Goal: Communication & Community: Answer question/provide support

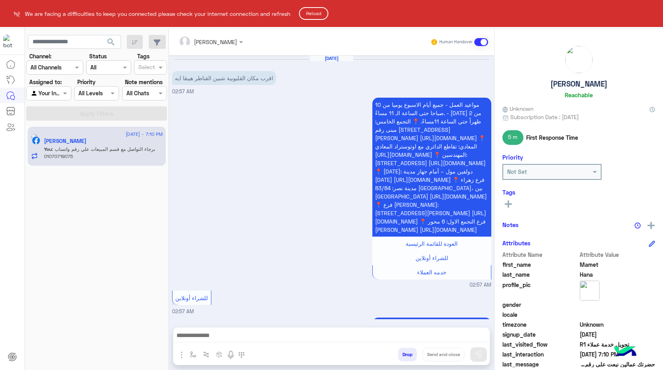
scroll to position [657, 0]
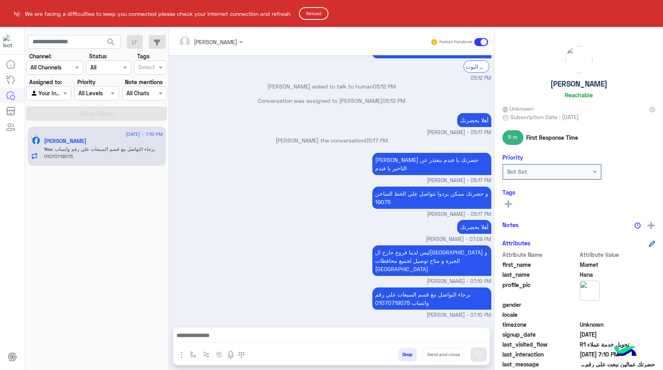
click at [319, 13] on button "Reload" at bounding box center [313, 13] width 29 height 13
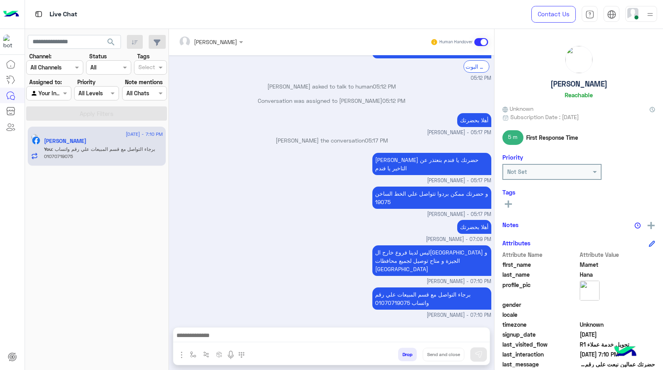
scroll to position [656, 0]
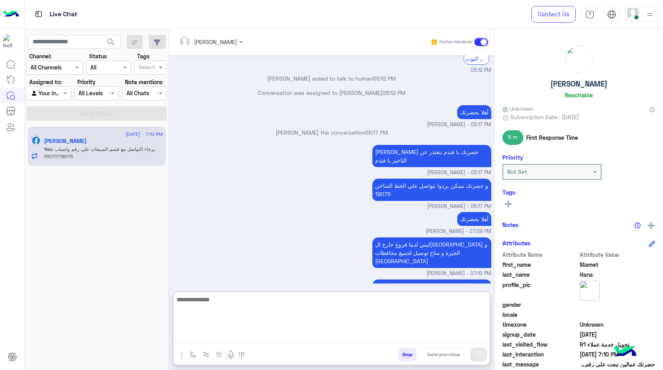
click at [322, 332] on textarea at bounding box center [331, 318] width 316 height 48
click at [349, 332] on textarea at bounding box center [331, 318] width 316 height 48
paste textarea "**********"
type textarea "**********"
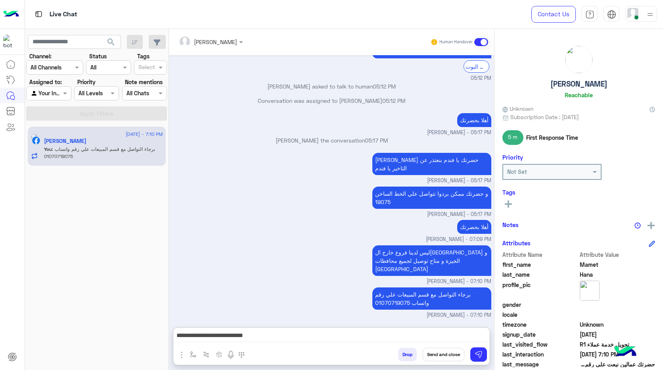
click at [449, 353] on button "Send and close" at bounding box center [444, 353] width 42 height 13
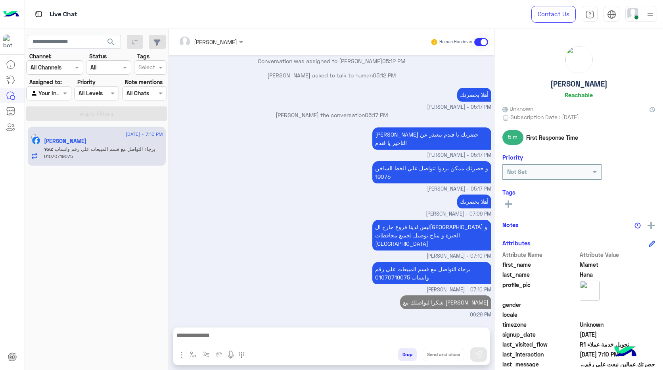
scroll to position [696, 0]
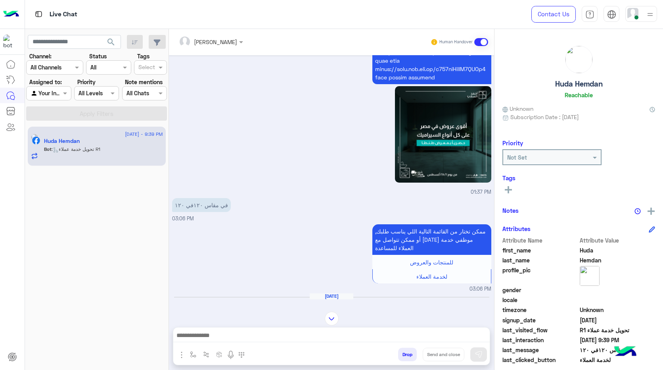
scroll to position [1452, 0]
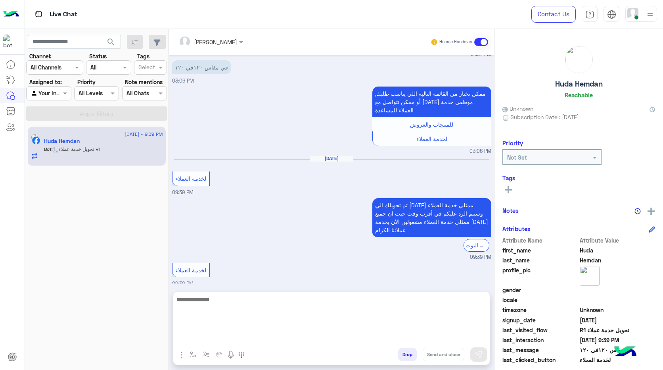
click at [325, 336] on textarea at bounding box center [331, 318] width 316 height 48
type textarea "**********"
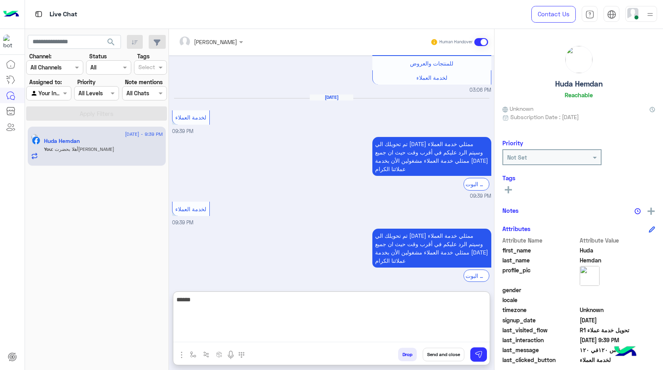
scroll to position [1528, 0]
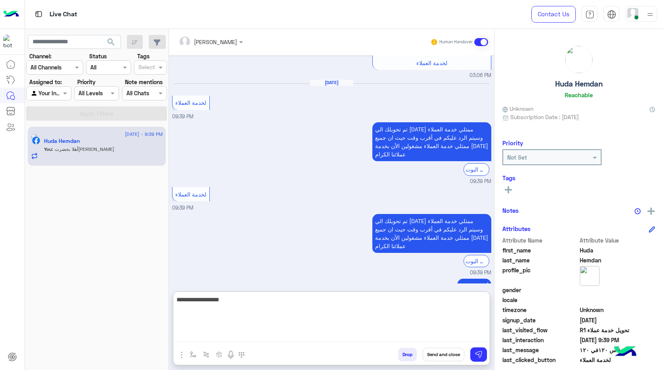
type textarea "**********"
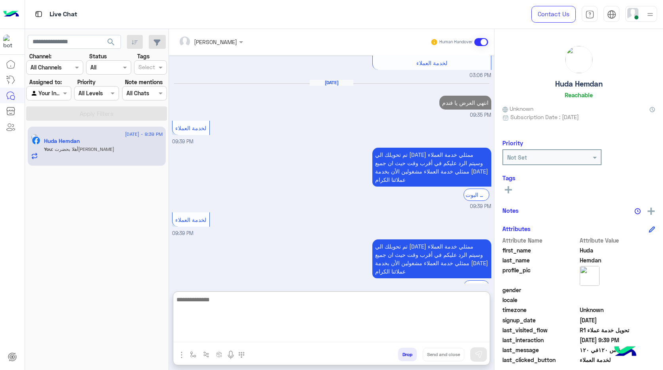
scroll to position [1553, 0]
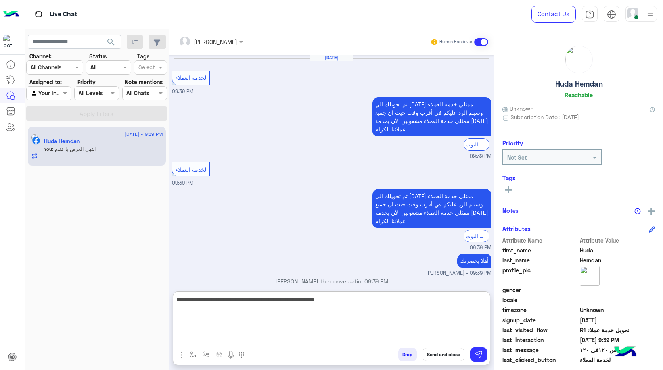
type textarea "**********"
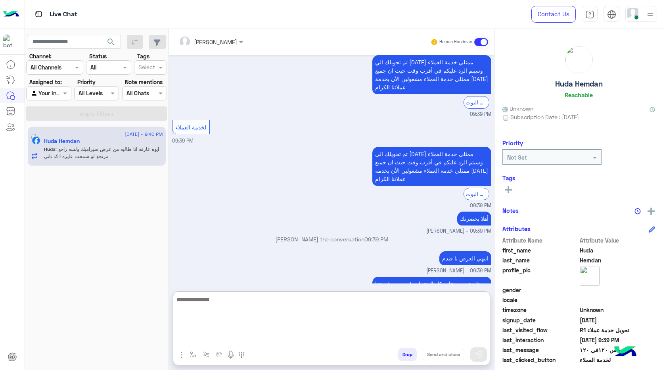
scroll to position [1621, 0]
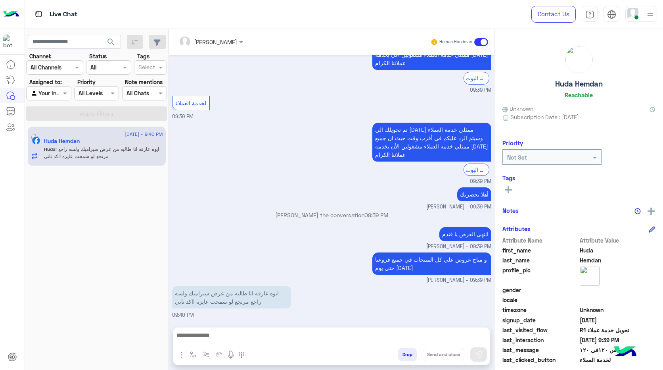
click at [289, 286] on p "ايوه عارفه انا طالبه من عرض سيراميك ولسه راجع مرتجع لو سمحت عايزه ااكد تاني" at bounding box center [231, 297] width 119 height 22
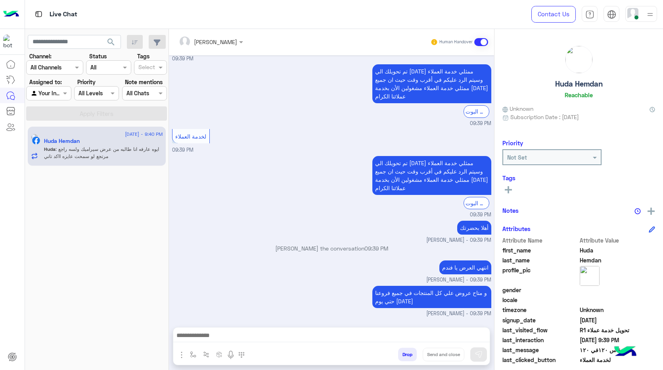
click at [289, 284] on div "و متاح عروض علي كل المنتجات في جميع فروعنا حتي يوم 31 اغسطس Mohamed Hamdy - 09:…" at bounding box center [331, 301] width 319 height 34
click at [251, 319] on p "ايوه عارفه انا طالبه من عرض سيراميك ولسه راجع مرتجع لو سمحت عايزه ااكد تاني" at bounding box center [231, 330] width 119 height 22
click at [232, 319] on p "ايوه عارفه انا طالبه من عرض سيراميك ولسه راجع مرتجع لو سمحت عايزه ااكد تاني" at bounding box center [231, 330] width 119 height 22
click at [231, 319] on p "ايوه عارفه انا طالبه من عرض سيراميك ولسه راجع مرتجع لو سمحت عايزه ااكد تاني" at bounding box center [231, 330] width 119 height 22
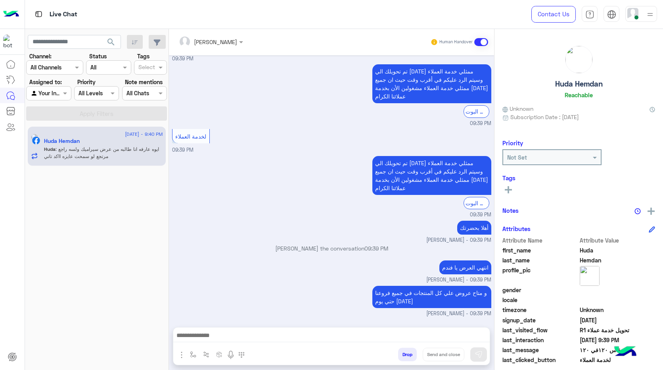
click at [183, 319] on p "ايوه عارفه انا طالبه من عرض سيراميك ولسه راجع مرتجع لو سمحت عايزه ااكد تاني" at bounding box center [231, 330] width 119 height 22
click at [191, 319] on p "ايوه عارفه انا طالبه من عرض سيراميك ولسه راجع مرتجع لو سمحت عايزه ااكد تاني" at bounding box center [231, 330] width 119 height 22
click at [234, 319] on p "ايوه عارفه انا طالبه من عرض سيراميك ولسه راجع مرتجع لو سمحت عايزه ااكد تاني" at bounding box center [231, 330] width 119 height 22
click at [235, 319] on p "ايوه عارفه انا طالبه من عرض سيراميك ولسه راجع مرتجع لو سمحت عايزه ااكد تاني" at bounding box center [231, 330] width 119 height 22
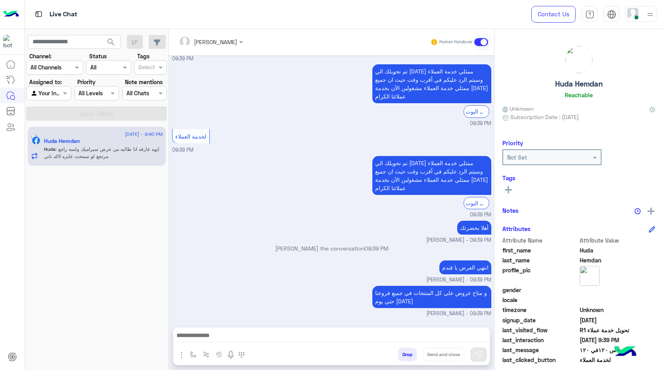
click at [211, 319] on p "ايوه عارفه انا طالبه من عرض سيراميك ولسه راجع مرتجع لو سمحت عايزه ااكد تاني" at bounding box center [231, 330] width 119 height 22
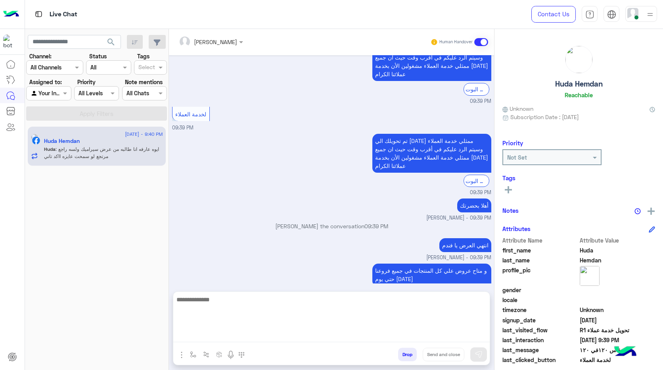
click at [238, 331] on textarea at bounding box center [331, 318] width 316 height 48
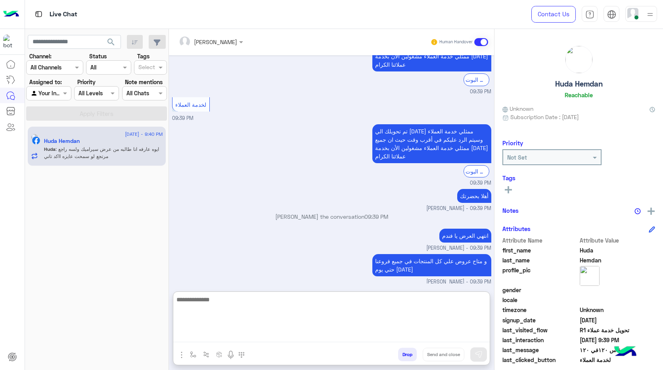
scroll to position [1621, 0]
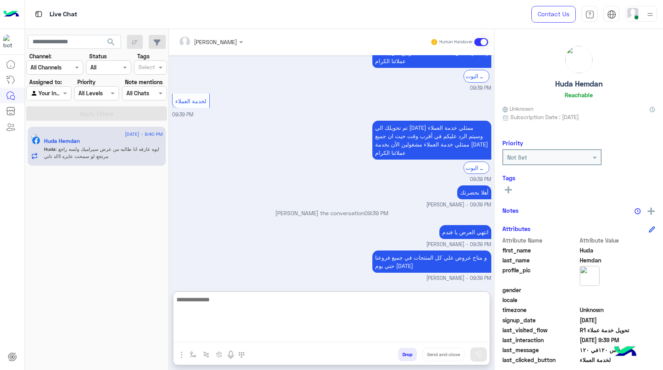
click at [246, 315] on textarea at bounding box center [331, 318] width 316 height 48
type textarea "**********"
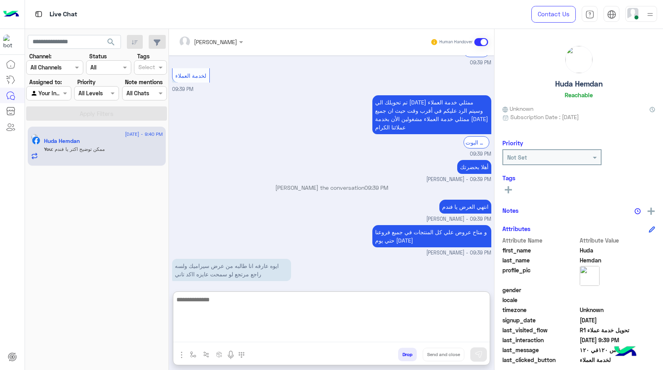
scroll to position [1647, 0]
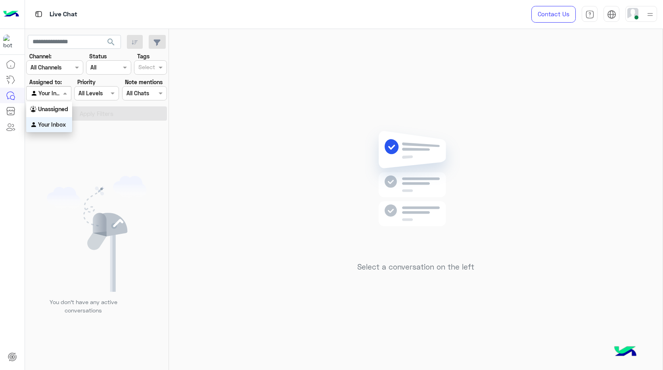
click at [46, 96] on input "text" at bounding box center [40, 93] width 18 height 8
click at [57, 111] on b "Unassigned" at bounding box center [53, 108] width 30 height 7
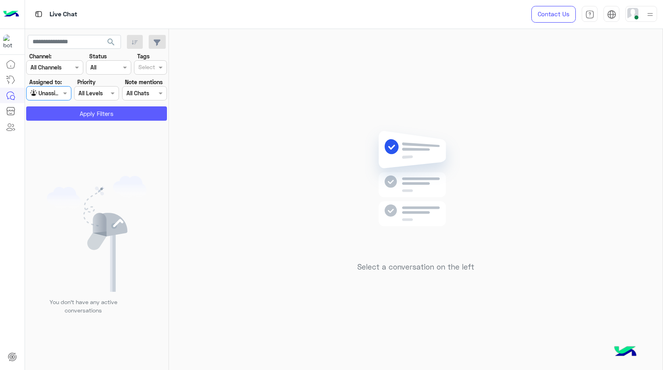
click at [61, 116] on button "Apply Filters" at bounding box center [96, 113] width 141 height 14
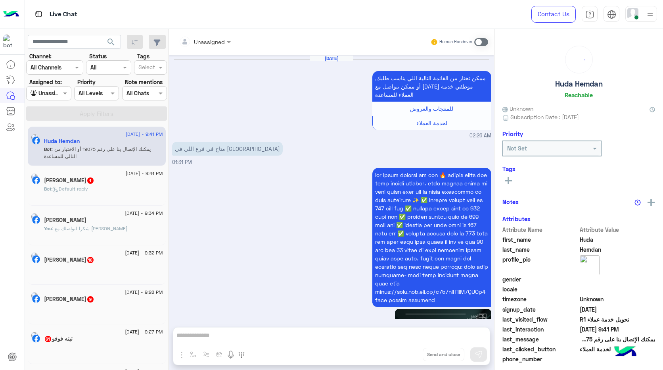
scroll to position [889, 0]
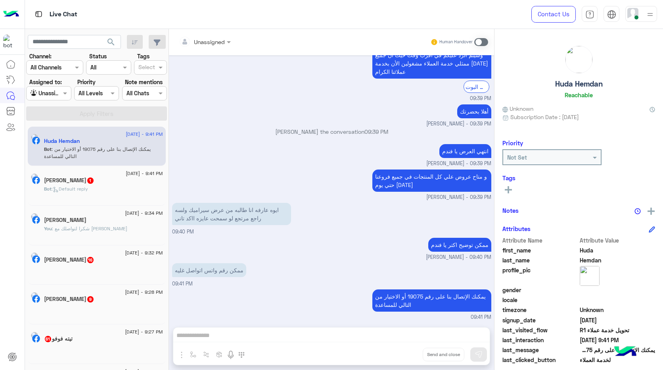
click at [229, 263] on p "ممكن رقم واتس اتواصل غليه" at bounding box center [209, 270] width 74 height 14
click at [265, 321] on div "Huda Hemdan left the conversation 09:41 PM" at bounding box center [331, 328] width 319 height 14
click at [277, 338] on div "Unassigned Human Handover Aug 26, 2025 ممكن تختار من القائمة التالية اللي يناسب…" at bounding box center [331, 201] width 325 height 344
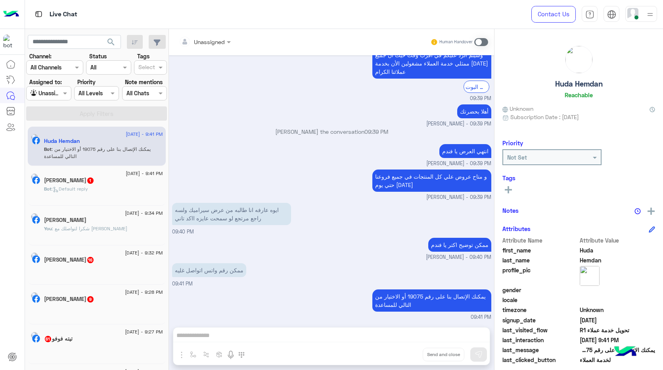
click at [280, 327] on div "Unassigned Human Handover Aug 26, 2025 ممكن تختار من القائمة التالية اللي يناسب…" at bounding box center [331, 201] width 325 height 344
click at [486, 42] on span at bounding box center [481, 42] width 14 height 8
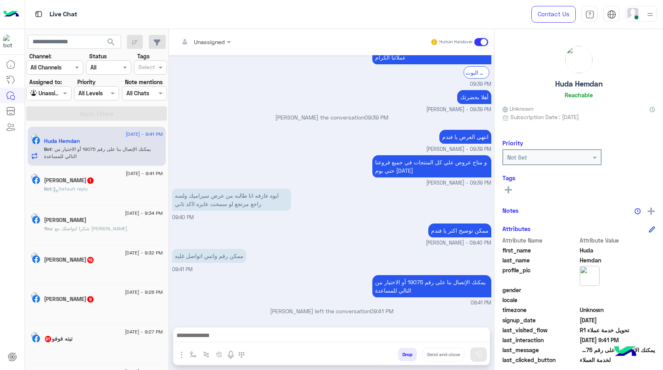
click at [483, 41] on span at bounding box center [481, 42] width 14 height 8
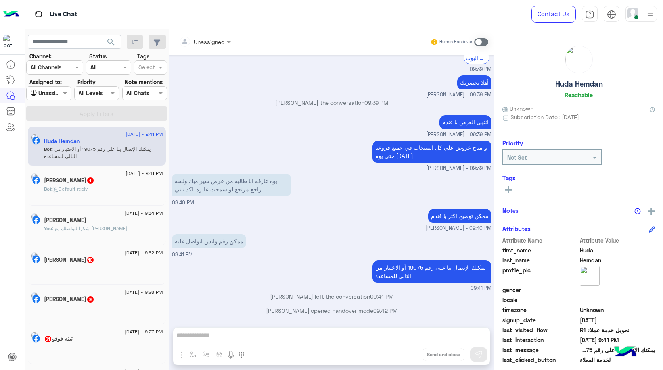
click at [58, 94] on div at bounding box center [49, 92] width 44 height 9
click at [55, 121] on b "Your Inbox" at bounding box center [52, 124] width 28 height 7
click at [64, 110] on button "Apply Filters" at bounding box center [96, 113] width 141 height 14
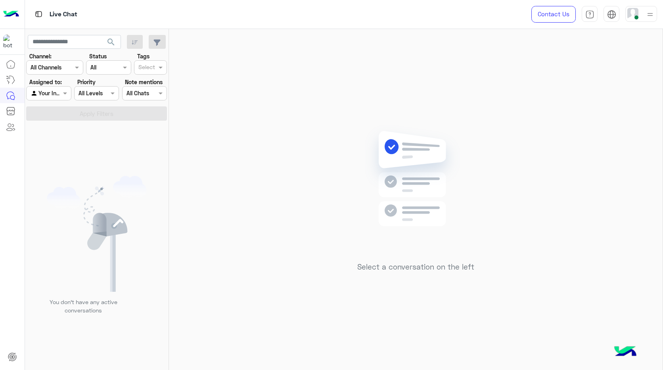
click at [644, 14] on div at bounding box center [641, 14] width 32 height 16
click at [631, 113] on label "Offline" at bounding box center [607, 112] width 86 height 14
